Goal: Task Accomplishment & Management: Manage account settings

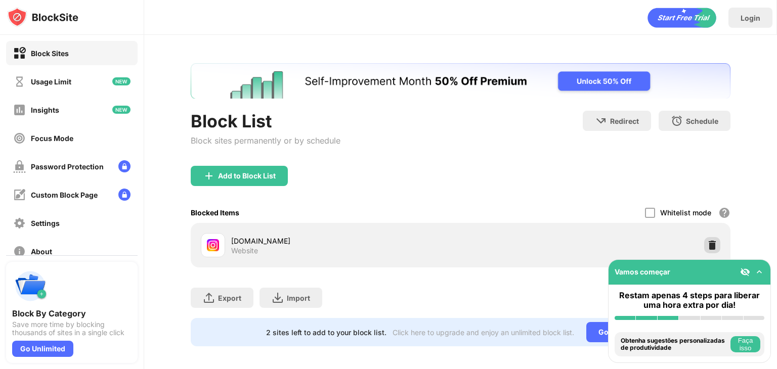
click at [707, 247] on img at bounding box center [712, 245] width 10 height 10
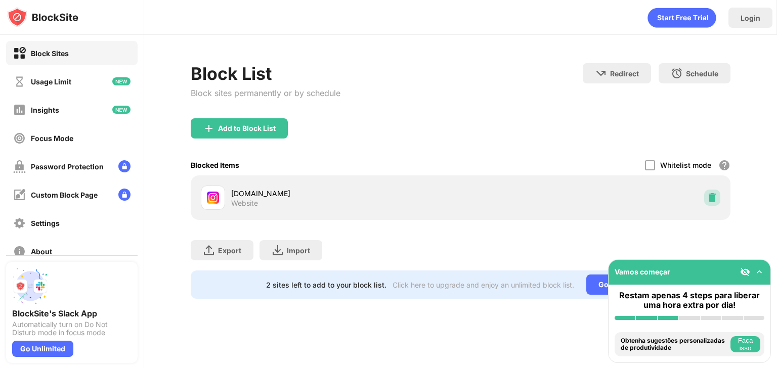
click at [714, 197] on img at bounding box center [712, 198] width 10 height 10
